Goal: Task Accomplishment & Management: Use online tool/utility

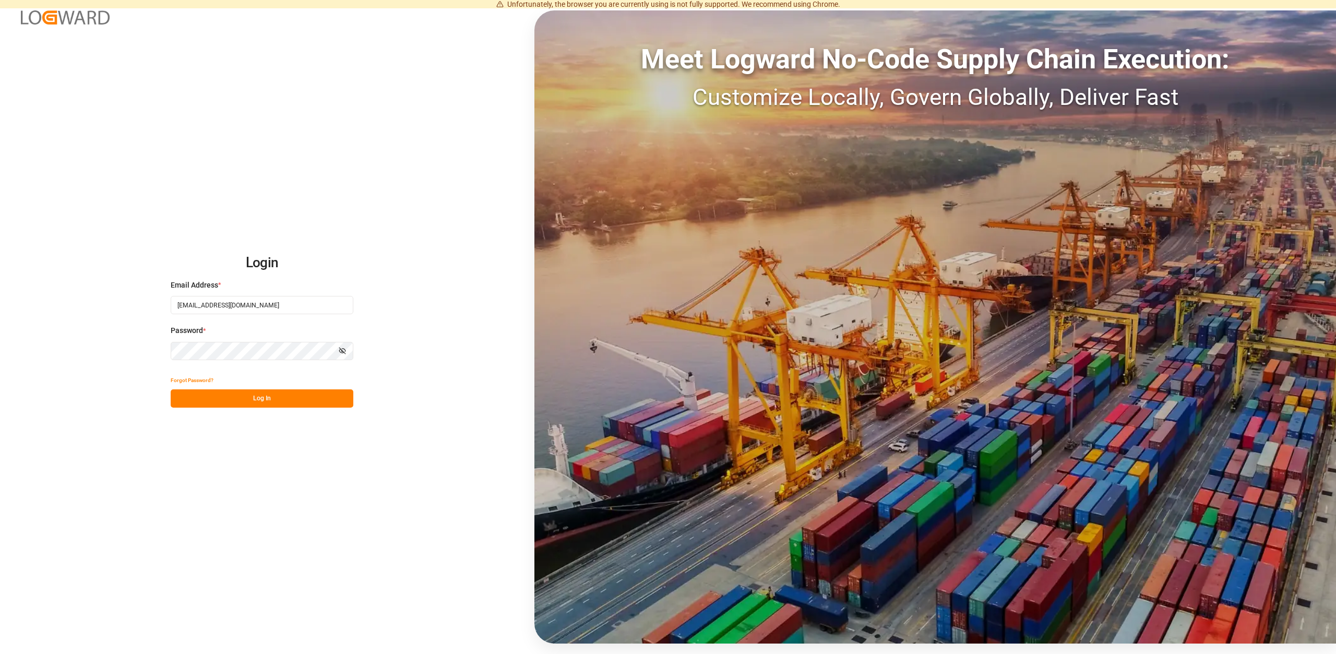
click at [319, 401] on button "Log In" at bounding box center [262, 398] width 183 height 18
